Goal: Information Seeking & Learning: Check status

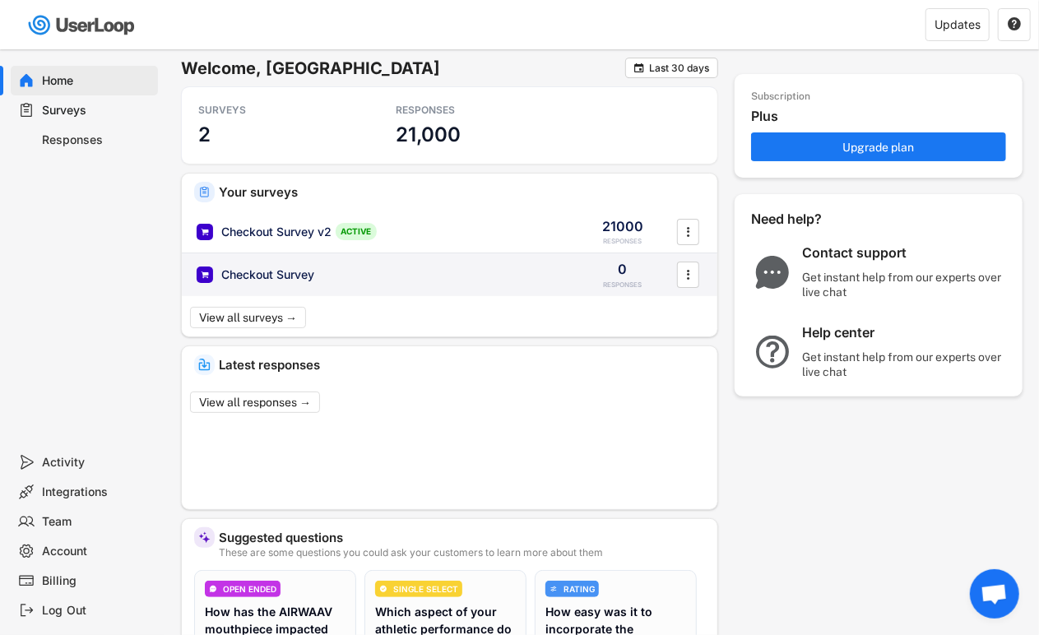
click at [268, 275] on div "Checkout Survey" at bounding box center [267, 275] width 93 height 16
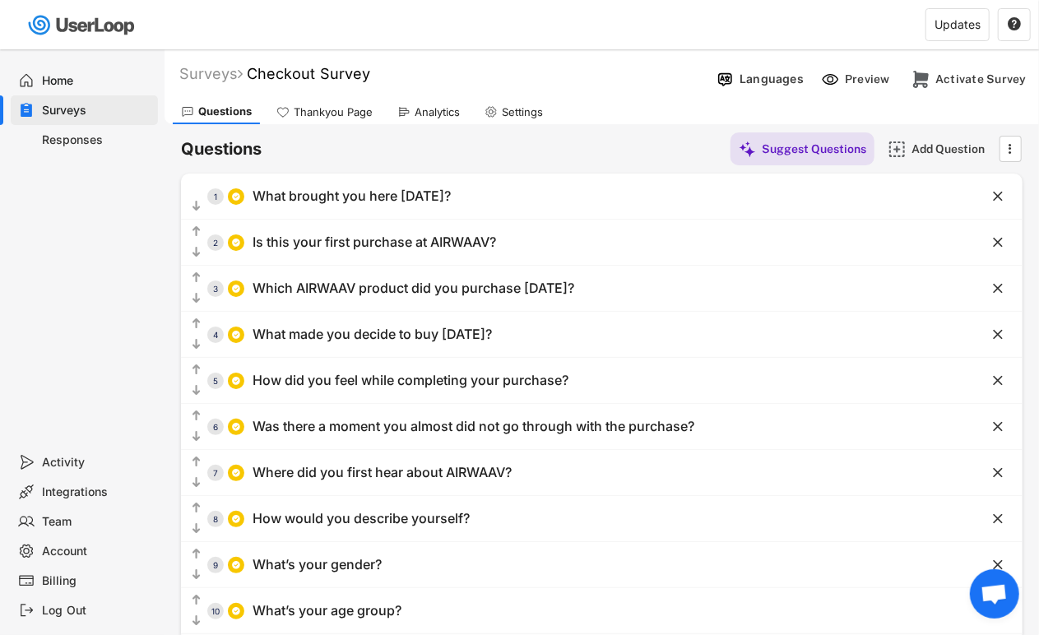
click at [432, 111] on div "Analytics" at bounding box center [437, 112] width 45 height 14
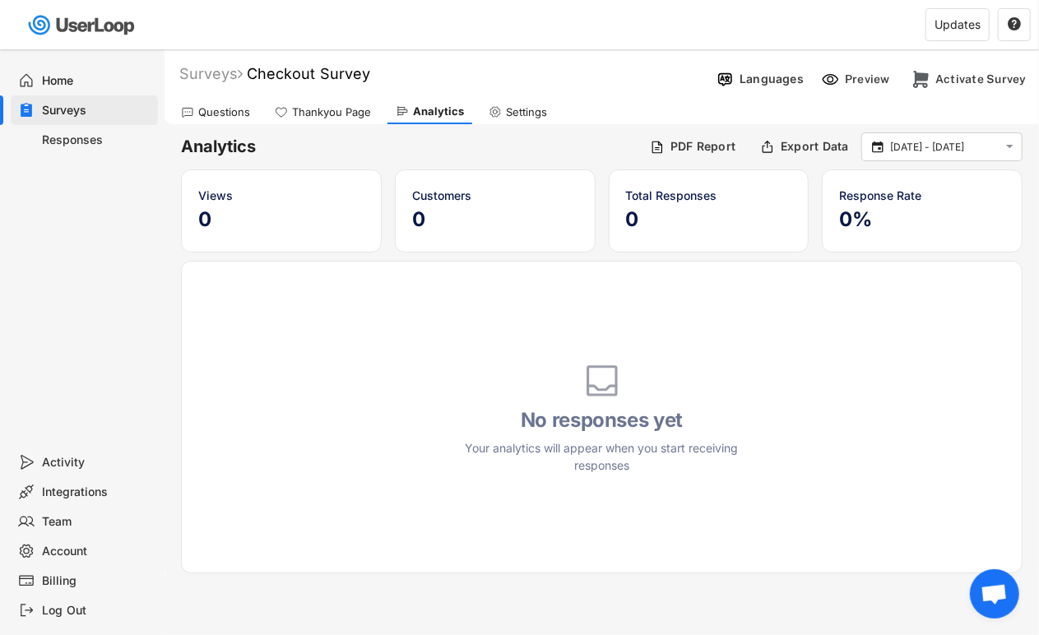
click at [116, 135] on div "Responses" at bounding box center [97, 140] width 109 height 16
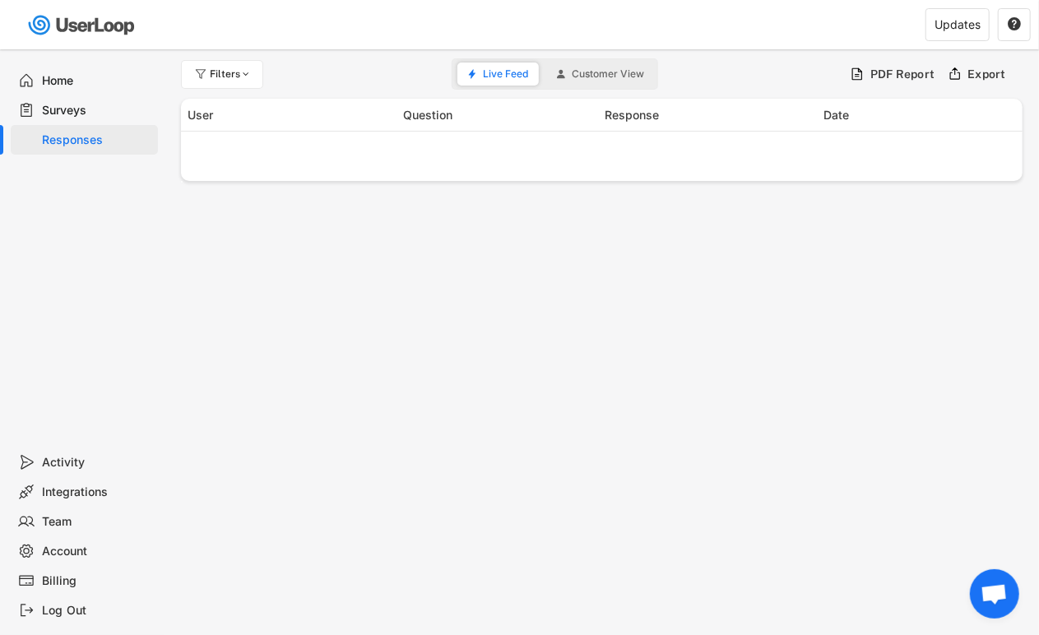
click at [647, 78] on button "Customer View" at bounding box center [600, 74] width 109 height 23
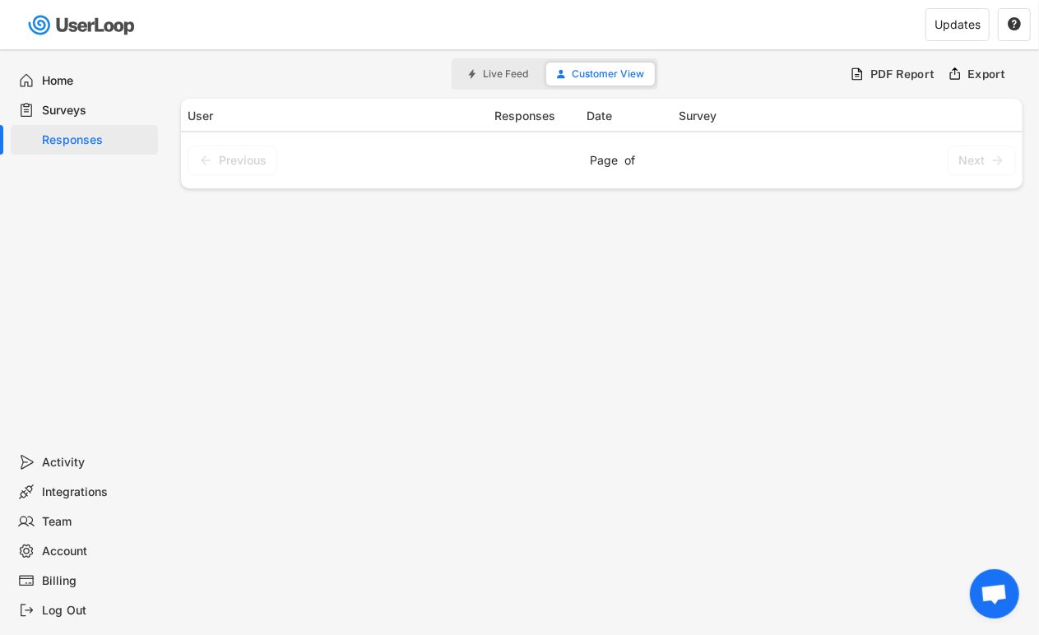
click at [85, 87] on div "Home" at bounding box center [97, 81] width 109 height 16
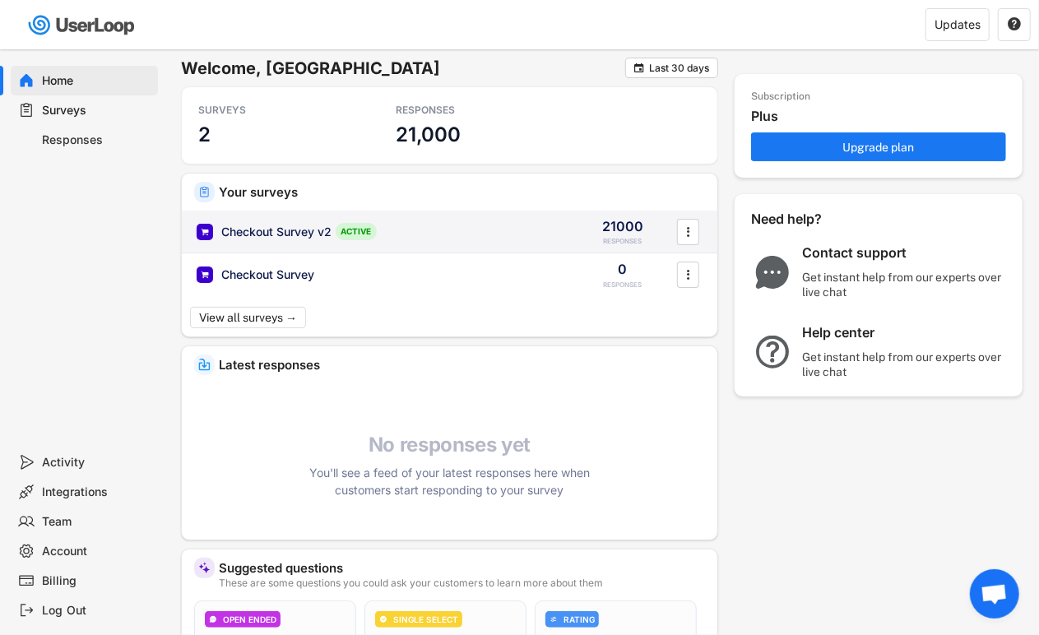
click at [285, 228] on div "Checkout Survey v2" at bounding box center [276, 232] width 110 height 16
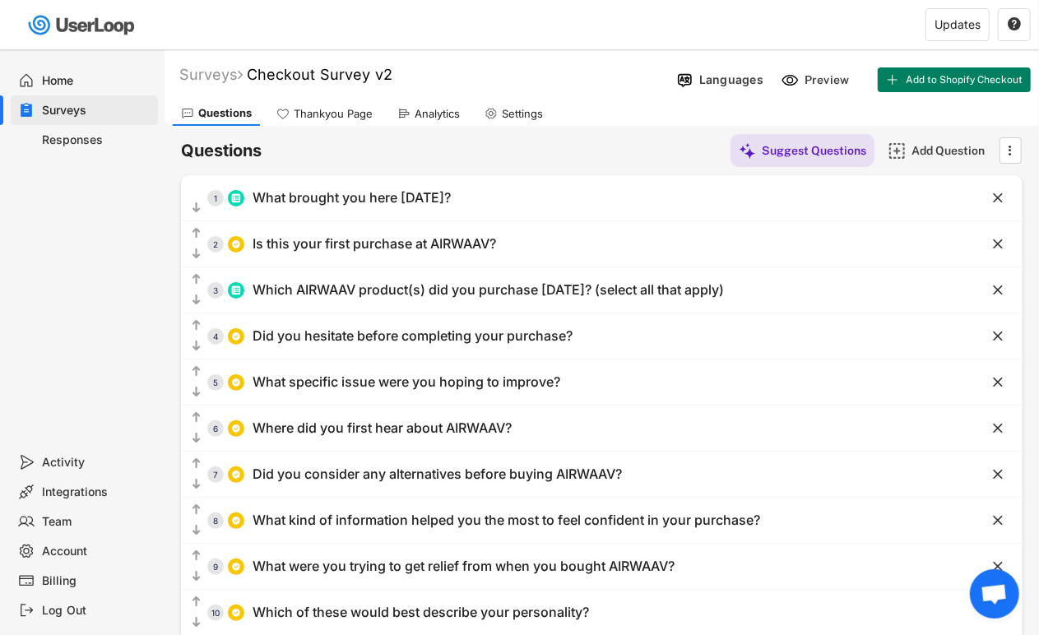
click at [425, 107] on div "Analytics" at bounding box center [437, 114] width 45 height 14
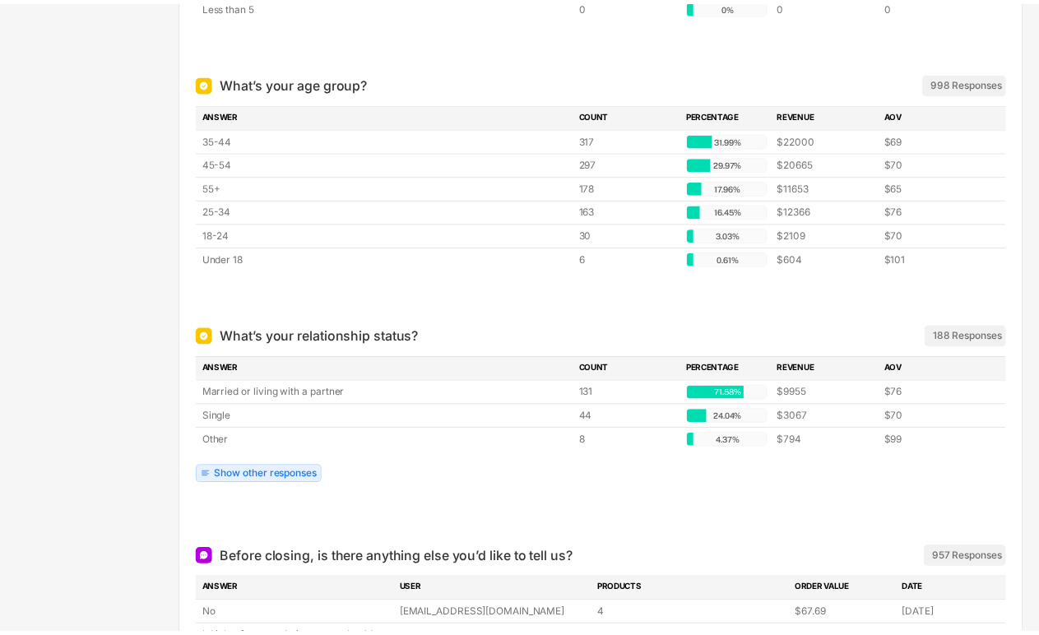
scroll to position [4674, 0]
